Goal: Find specific page/section: Find specific page/section

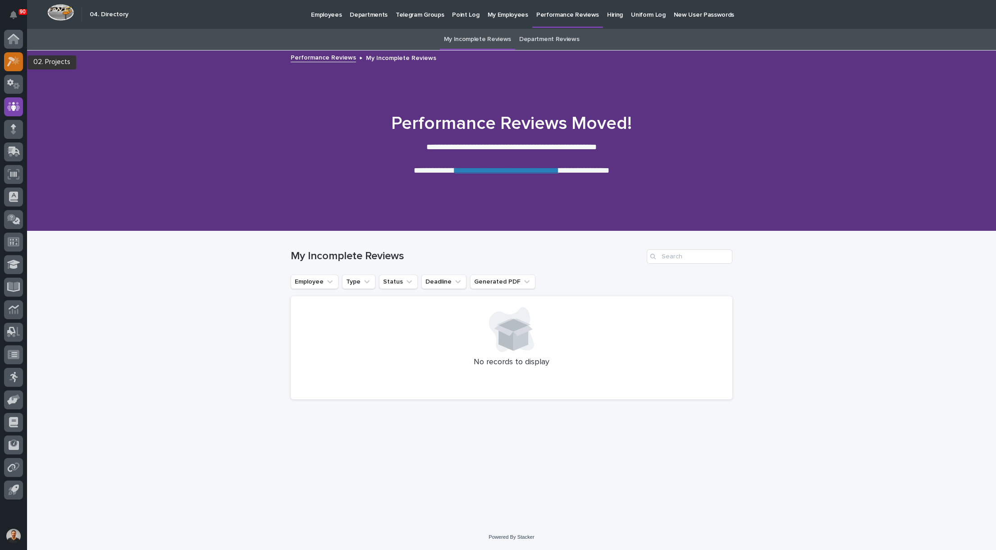
click at [18, 64] on icon at bounding box center [13, 61] width 13 height 10
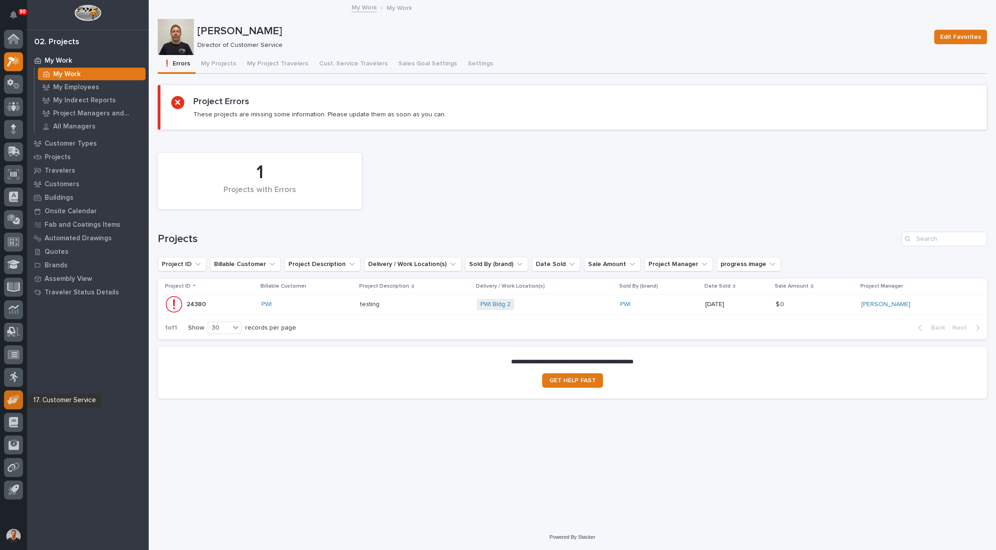
click at [10, 400] on icon at bounding box center [12, 400] width 10 height 9
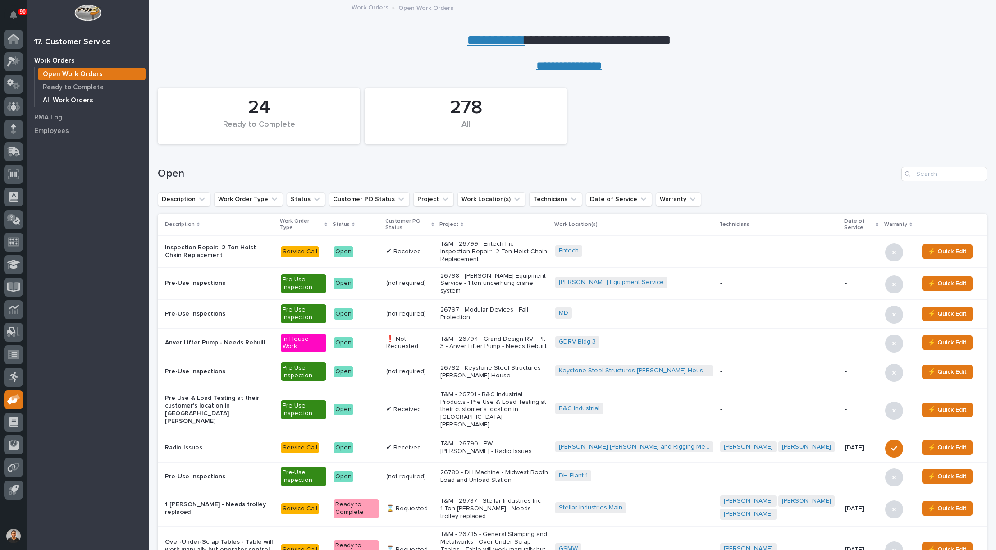
click at [59, 102] on p "All Work Orders" at bounding box center [68, 100] width 50 height 8
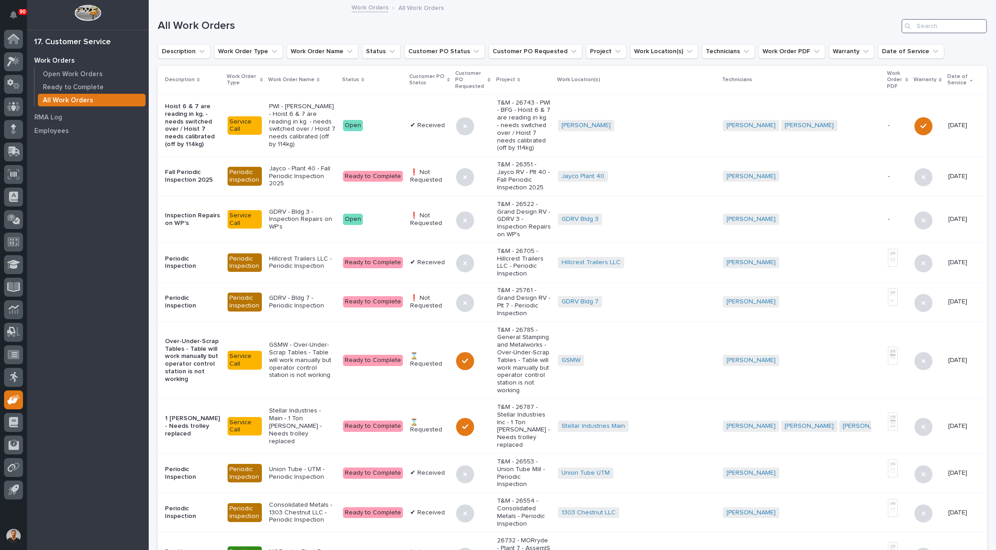
click at [922, 27] on input "Search" at bounding box center [944, 26] width 86 height 14
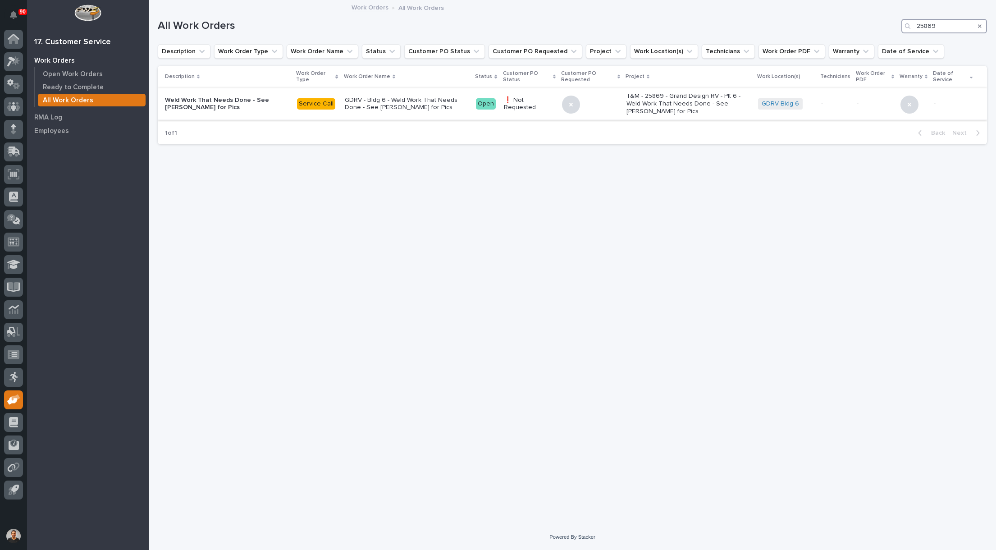
type input "25869"
click at [395, 101] on p "GDRV - Bldg 6 - Weld Work That Needs Done - See Josh for Pics" at bounding box center [407, 103] width 124 height 15
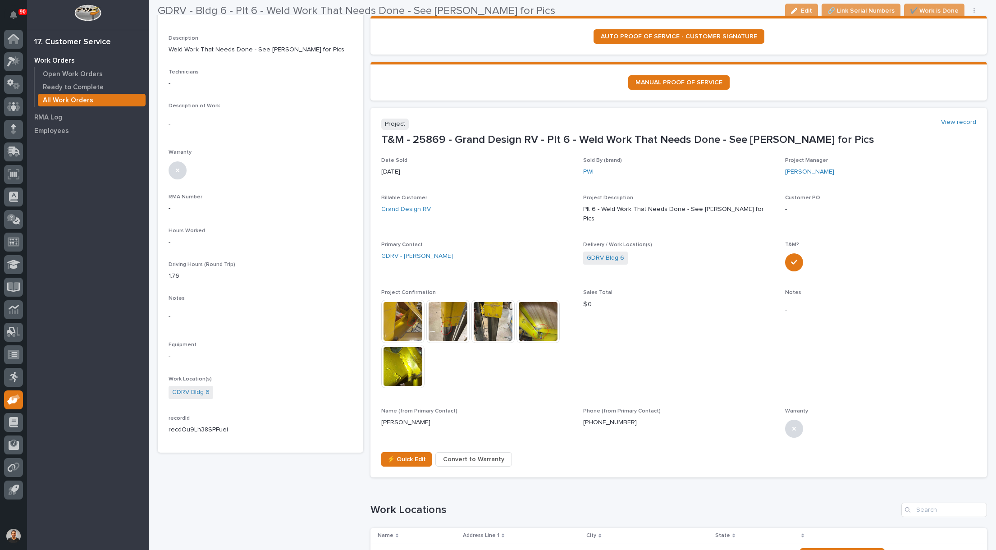
scroll to position [270, 0]
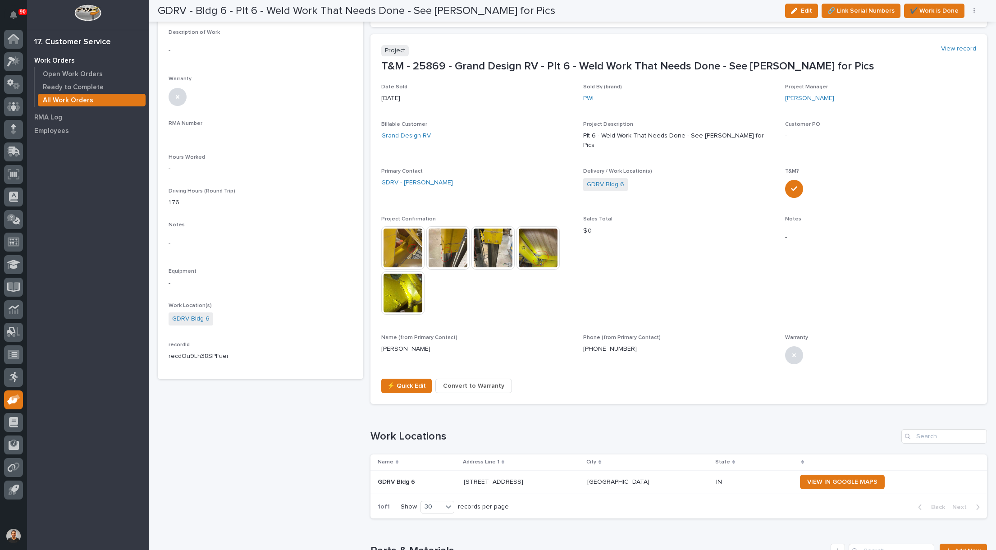
click at [397, 235] on img at bounding box center [402, 247] width 43 height 43
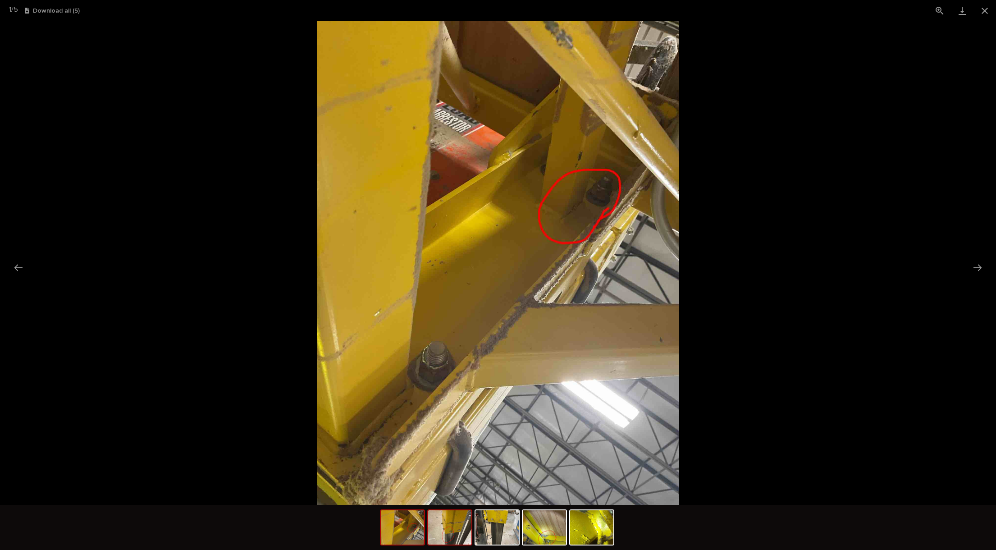
click at [462, 534] on img at bounding box center [449, 527] width 43 height 34
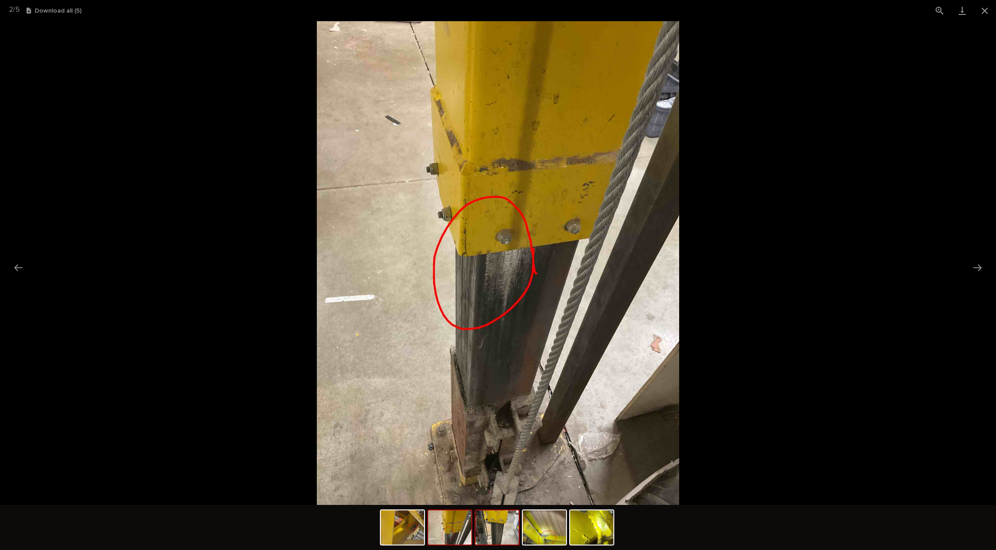
click at [505, 532] on img at bounding box center [496, 527] width 43 height 34
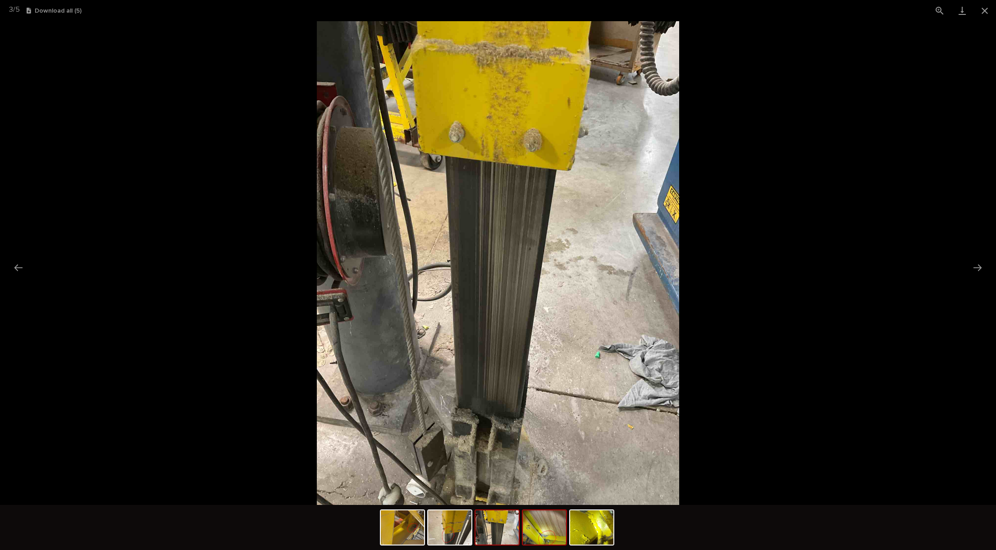
click at [543, 535] on img at bounding box center [544, 527] width 43 height 34
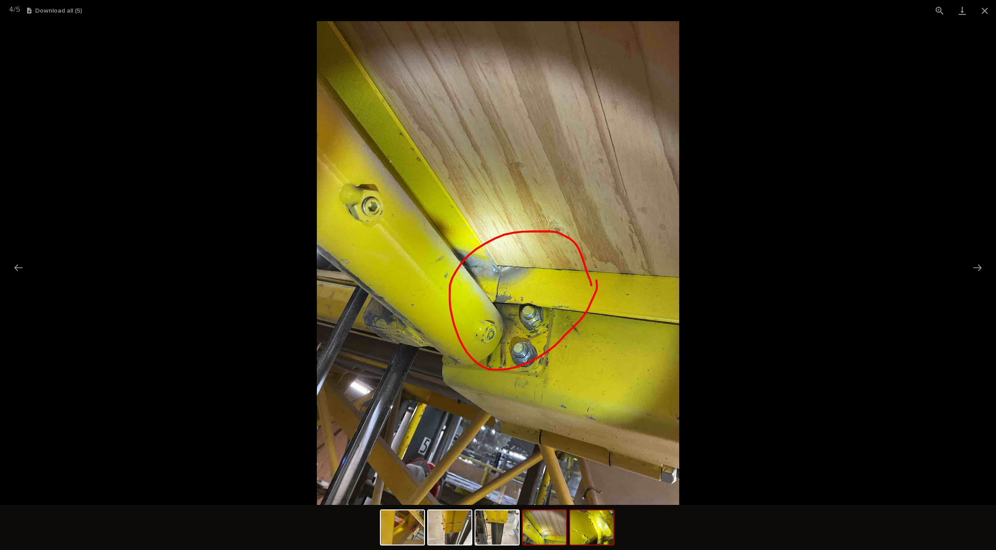
click at [594, 530] on img at bounding box center [591, 527] width 43 height 34
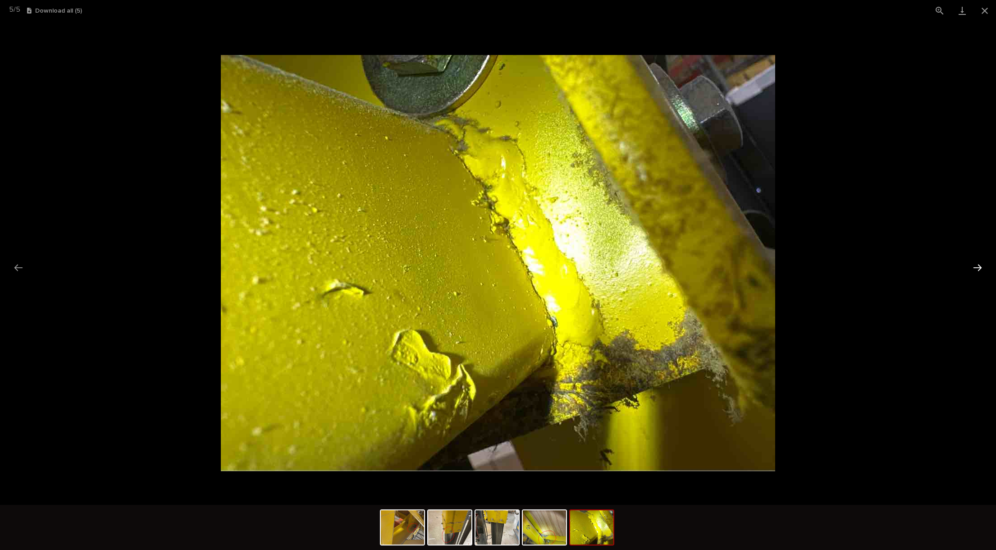
click at [973, 268] on button "Next slide" at bounding box center [977, 268] width 19 height 18
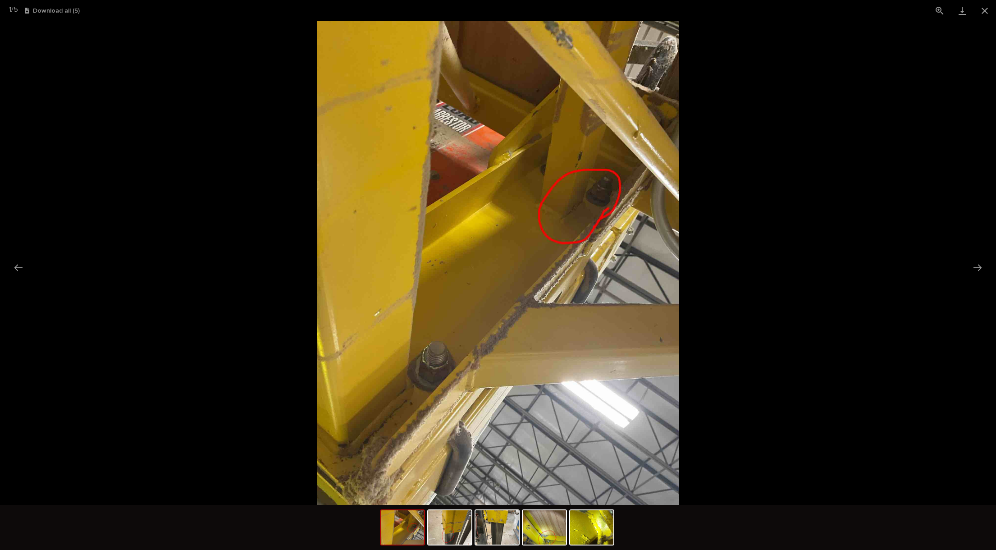
click at [810, 323] on picture at bounding box center [498, 262] width 996 height 483
drag, startPoint x: 736, startPoint y: 290, endPoint x: 742, endPoint y: 281, distance: 10.7
click at [738, 290] on picture at bounding box center [498, 262] width 996 height 483
click at [984, 12] on button "Close gallery" at bounding box center [984, 10] width 23 height 21
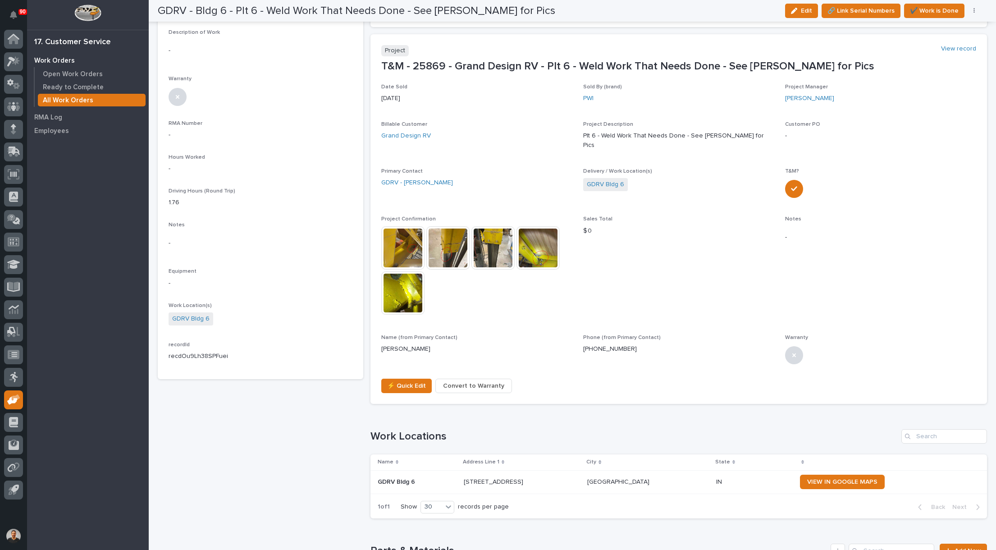
scroll to position [315, 0]
